Goal: Transaction & Acquisition: Purchase product/service

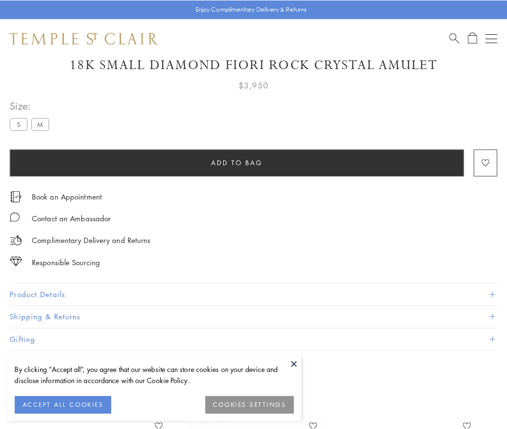
scroll to position [57, 0]
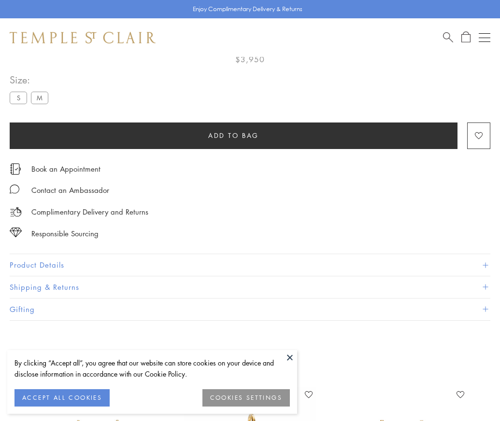
click at [233, 135] on span "Add to bag" at bounding box center [233, 135] width 51 height 11
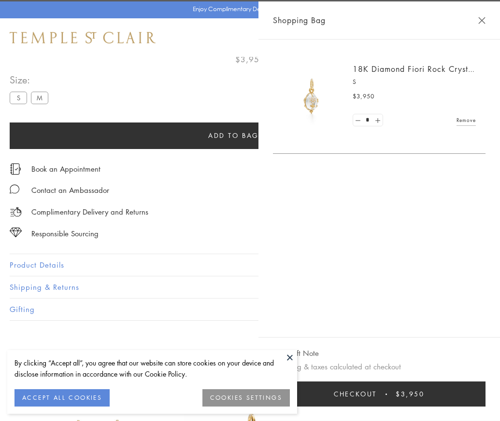
click at [485, 402] on button "Checkout $3,950" at bounding box center [379, 394] width 212 height 25
